Goal: Information Seeking & Learning: Learn about a topic

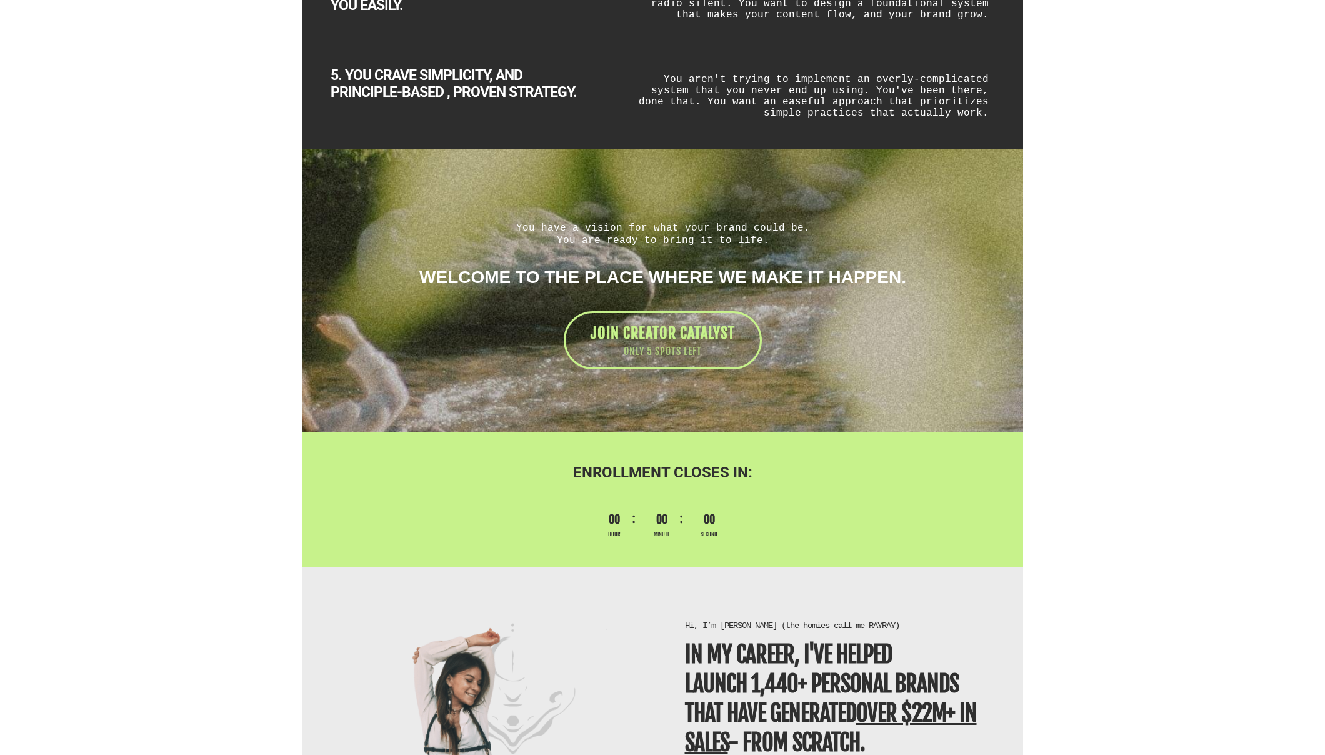
scroll to position [2546, 0]
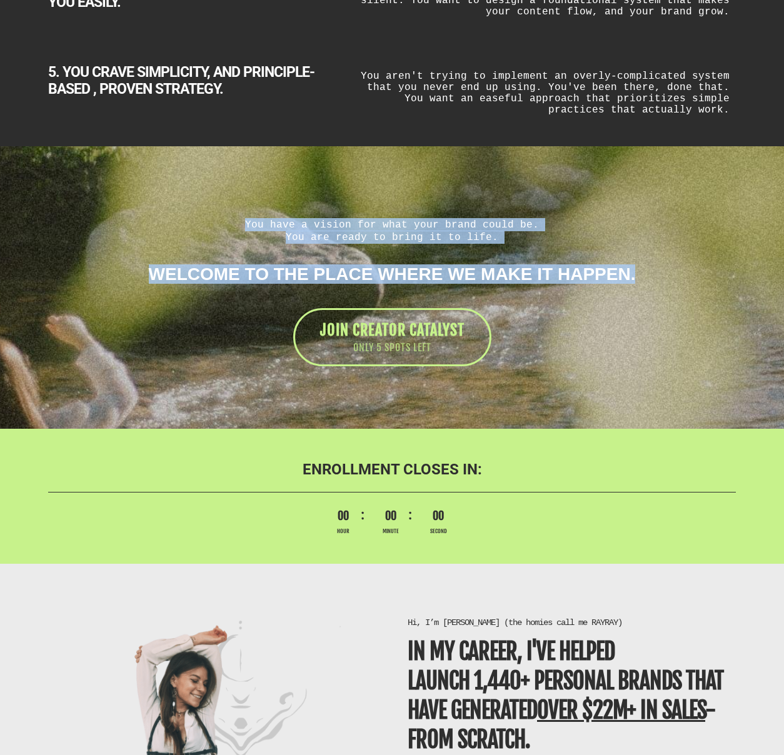
drag, startPoint x: 662, startPoint y: 276, endPoint x: 133, endPoint y: 221, distance: 531.8
click at [133, 221] on div "You have a vision for what your brand could be. You are ready to bring it to li…" at bounding box center [392, 292] width 700 height 149
copy div "You have a vision for what your brand could be. You are ready to bring it to li…"
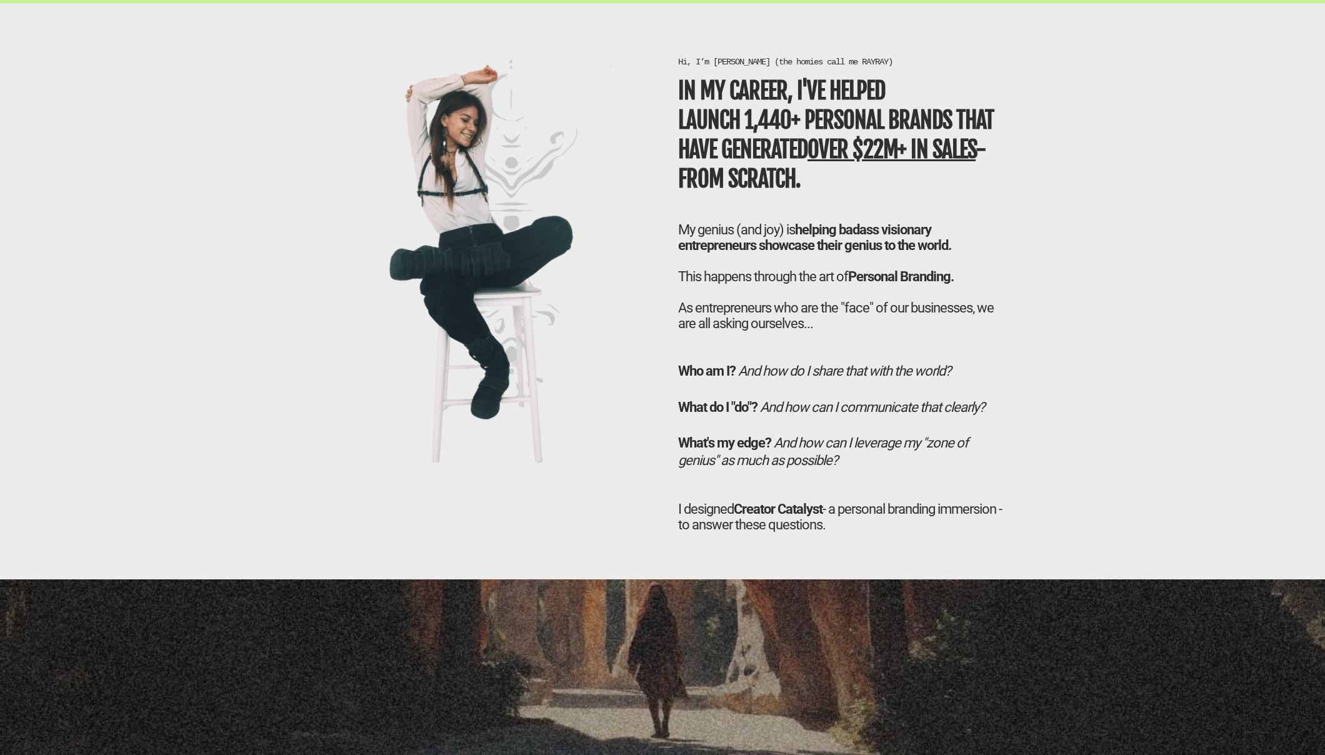
scroll to position [3107, 0]
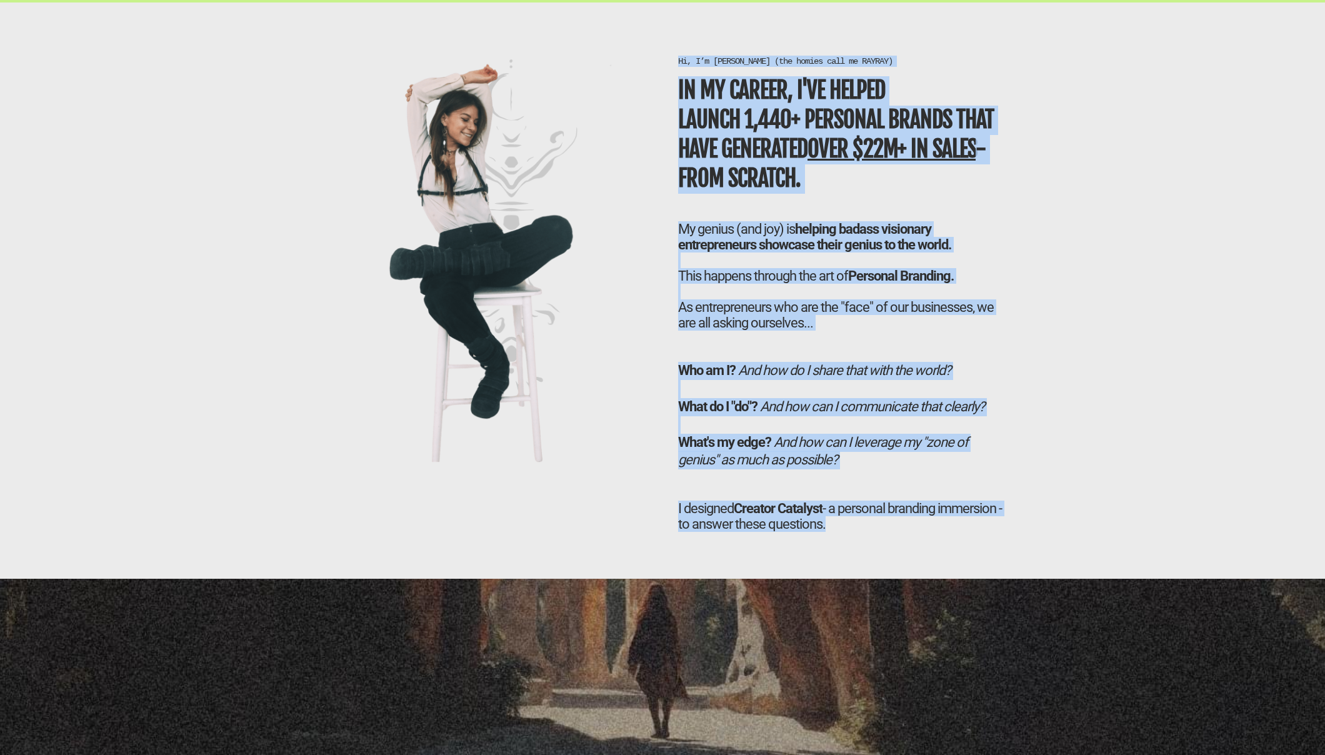
drag, startPoint x: 679, startPoint y: 57, endPoint x: 965, endPoint y: 528, distance: 551.5
click at [965, 528] on div "Hi, I’m [PERSON_NAME] (the homies call me RAYRAY) In my career, I've helped LAU…" at bounding box center [842, 302] width 341 height 492
copy div "Hi, I’m [PERSON_NAME] (the homies call me RAYRAY) In my career, I've helped LAU…"
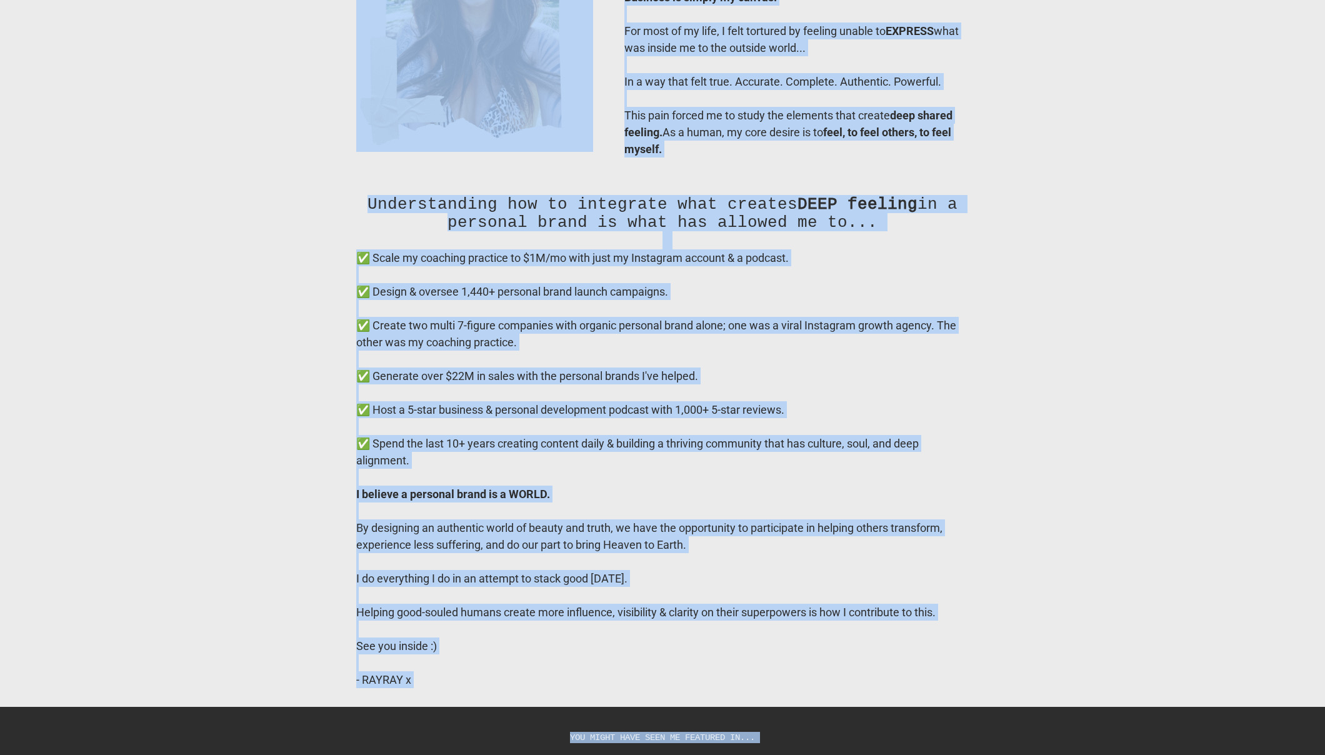
scroll to position [9710, 0]
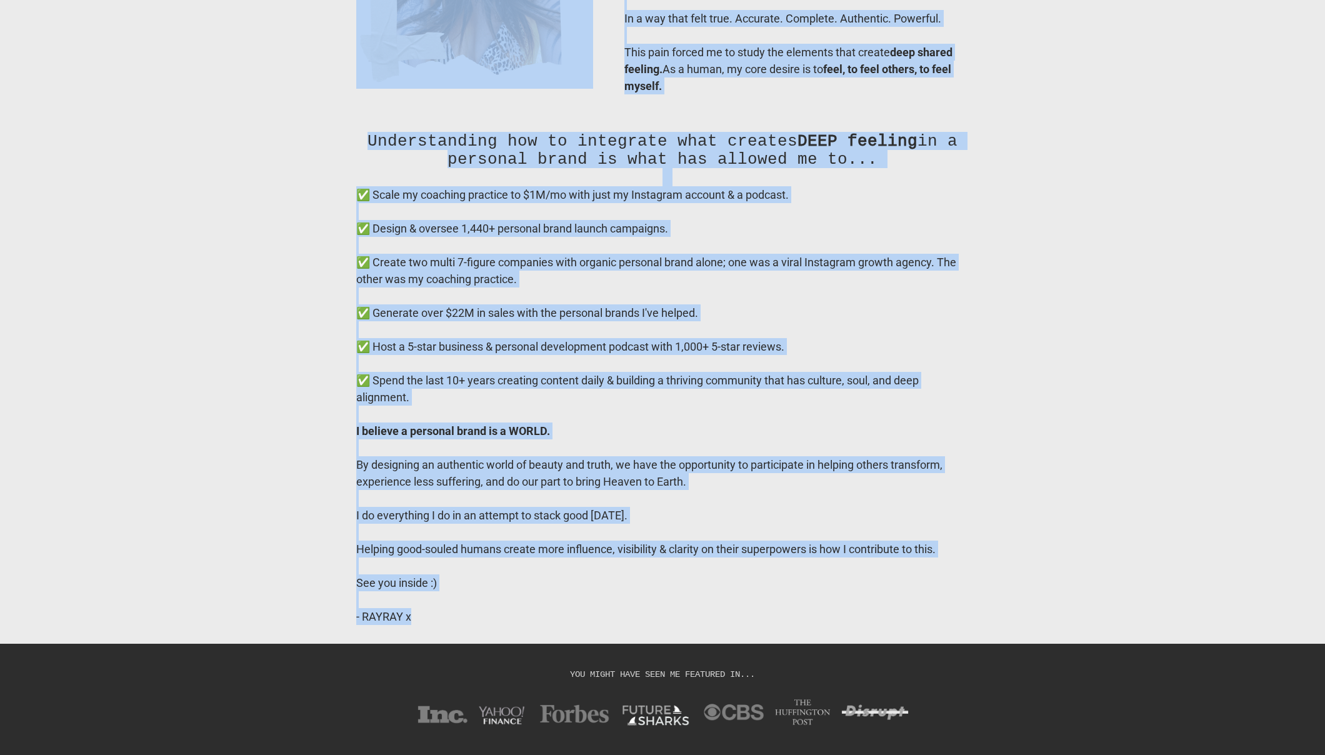
drag, startPoint x: 600, startPoint y: 116, endPoint x: 876, endPoint y: 649, distance: 599.7
click at [876, 638] on div "Meet Your GUIDE You’ve scrolled allllll the way to the bottom of this page, whi…" at bounding box center [662, 170] width 731 height 935
copy div "Lore Ipsu DOLOR Sit’am consecte adipisc eli sed do eiu tempor in utla etdo, mag…"
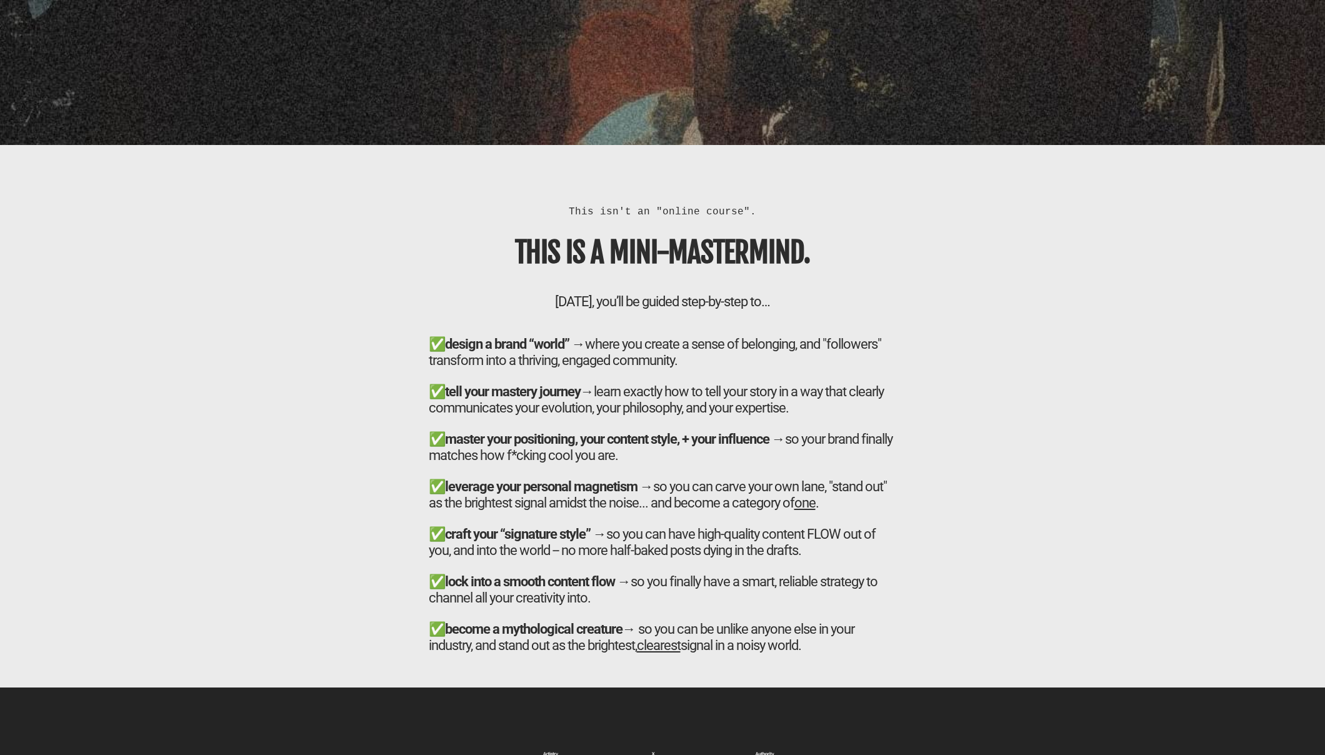
scroll to position [4128, 0]
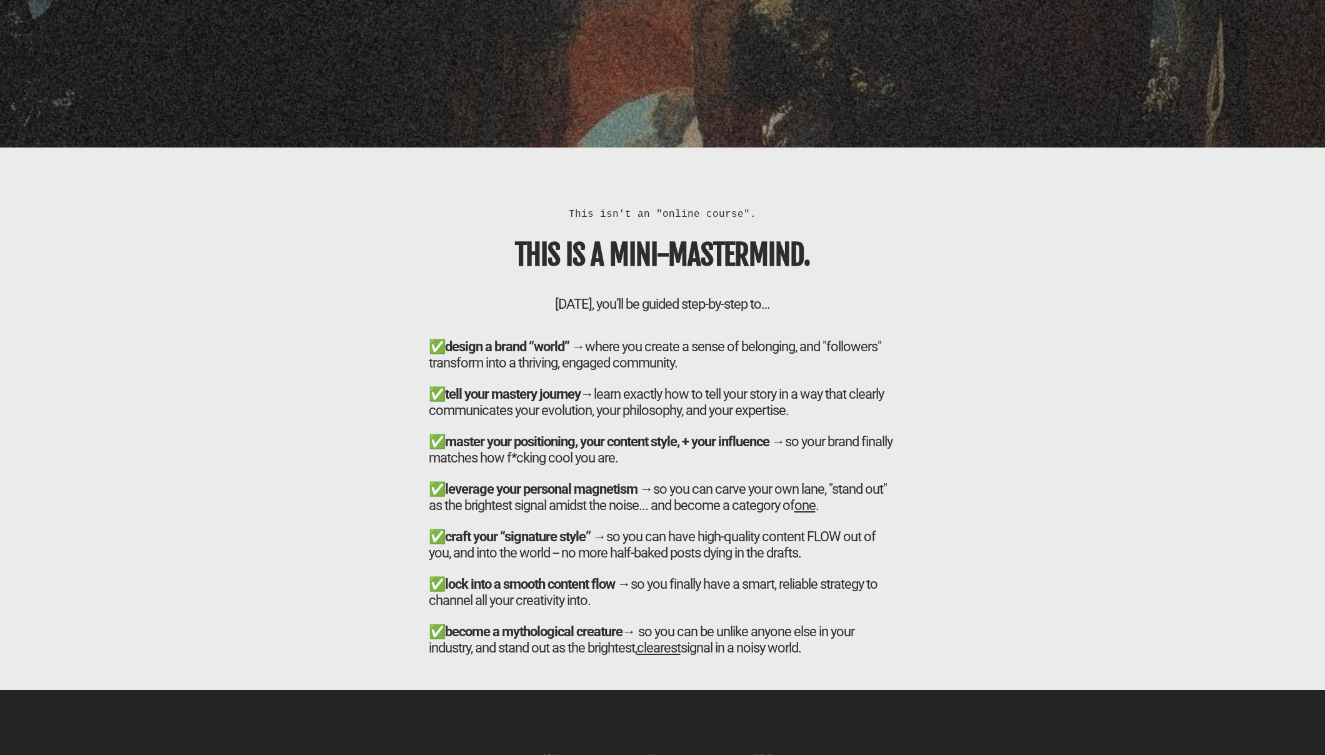
drag, startPoint x: 572, startPoint y: 212, endPoint x: 946, endPoint y: 672, distance: 592.8
click at [946, 672] on div "This isn't an "online course". THIS IS A MINI-MASTERMIND. [DATE], you’ll be gui…" at bounding box center [662, 434] width 731 height 499
copy div "Lore ips'd si "ametco adipis". ELIT SE D EIUS-TEMPORINCI. Ut lab etdolo, mag’al…"
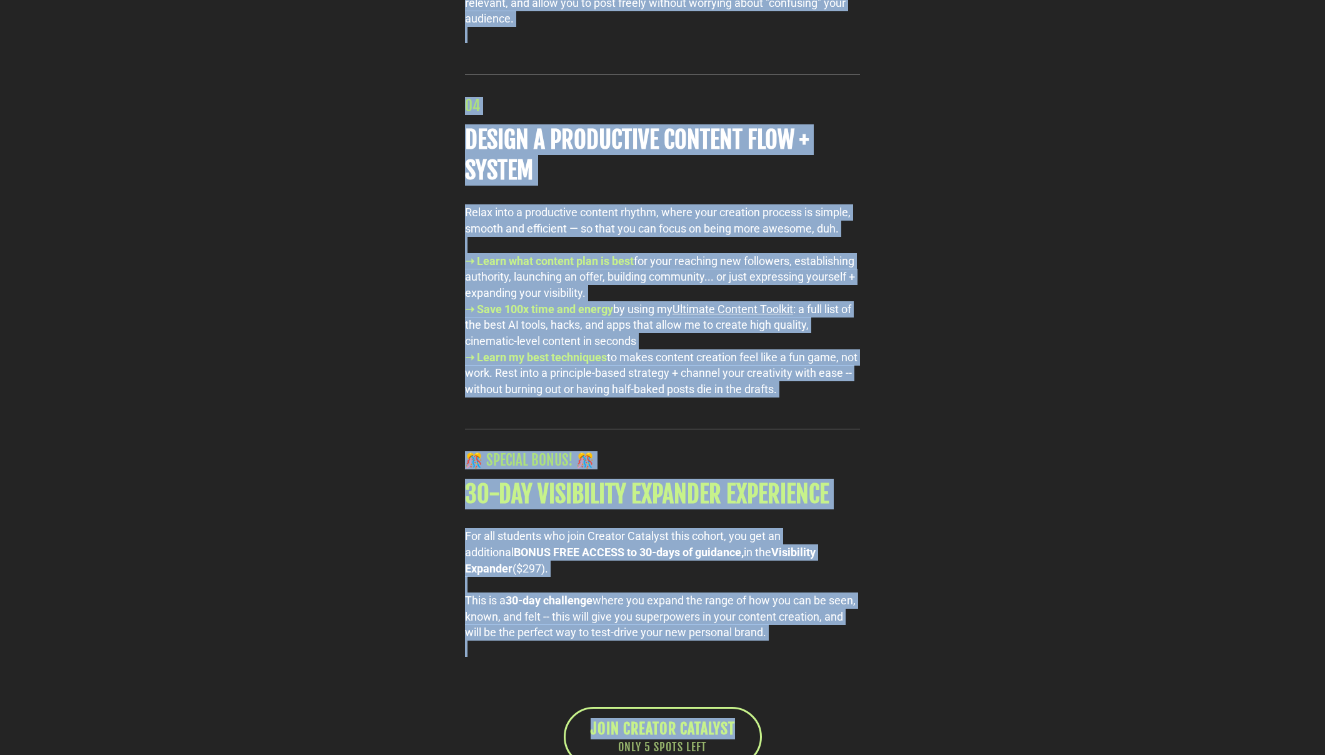
scroll to position [6549, 0]
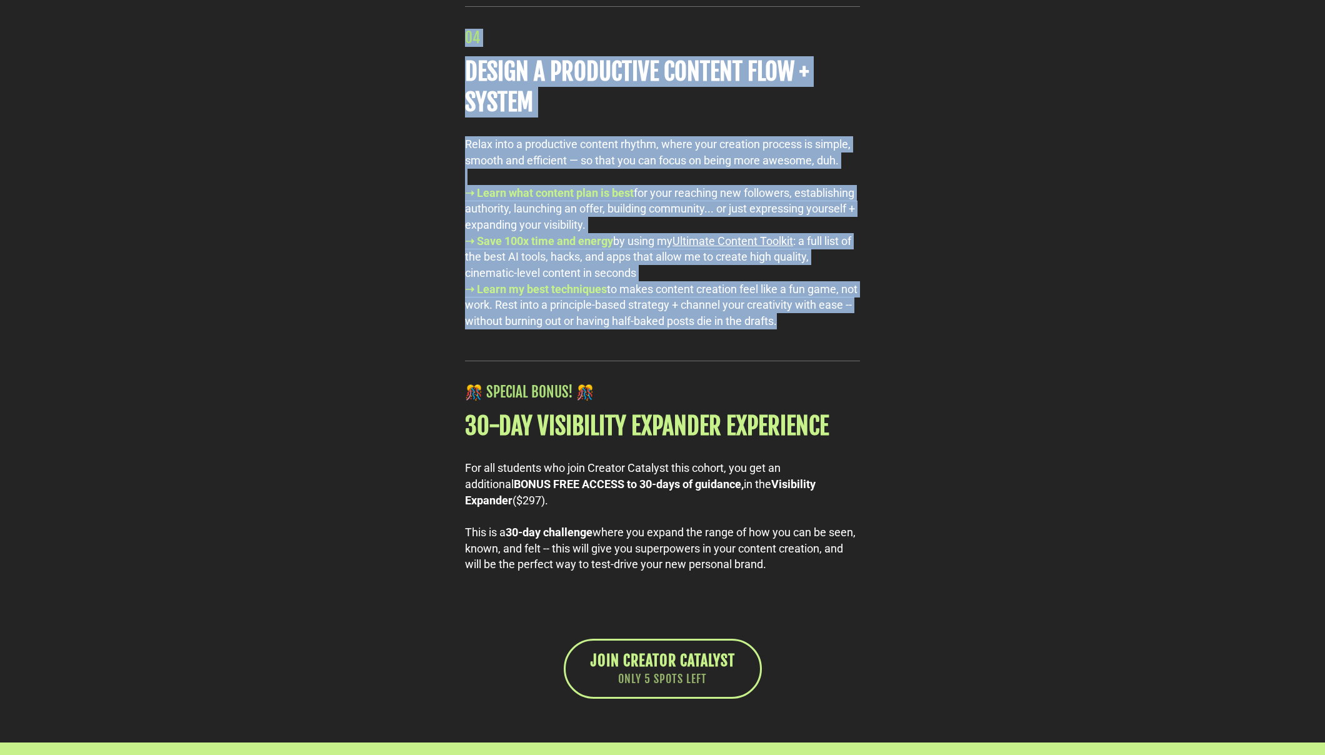
drag, startPoint x: 466, startPoint y: 103, endPoint x: 853, endPoint y: 375, distance: 473.4
copy div "99 LOREM IPS DOLO SITAM CONSE Adipi eli se doeiusm temp incididunt, utlaboreet,…"
